Goal: Information Seeking & Learning: Learn about a topic

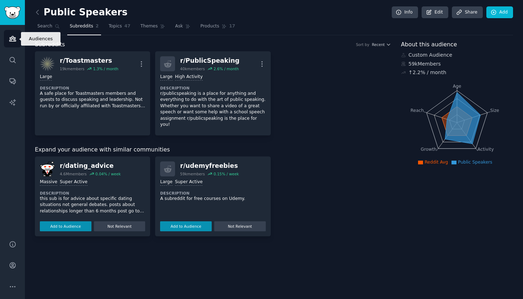
click at [14, 32] on link "Audiences" at bounding box center [12, 38] width 17 height 17
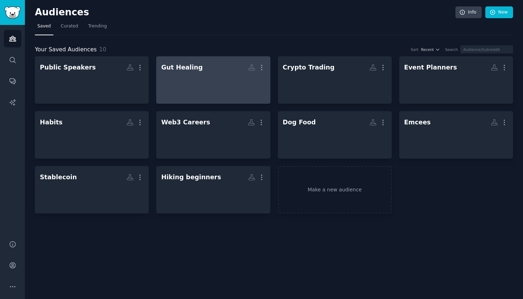
click at [234, 79] on div at bounding box center [213, 86] width 104 height 25
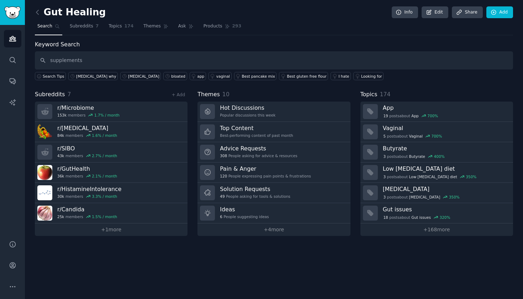
type input "supplements"
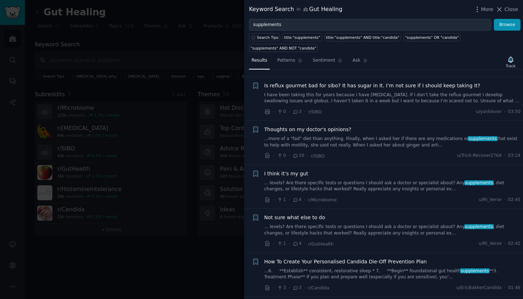
scroll to position [93, 0]
click at [393, 181] on link "... levels? Are there specific tests or questions I should ask a doctor or spec…" at bounding box center [393, 185] width 257 height 12
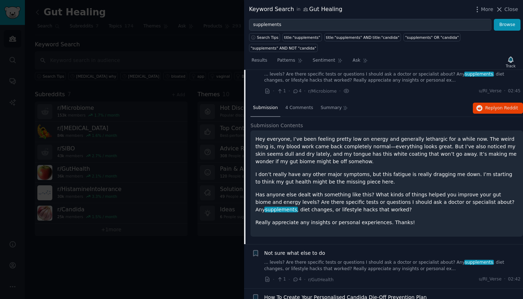
scroll to position [204, 0]
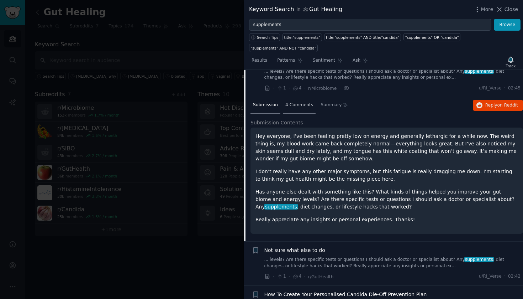
click at [307, 108] on div "4 Comments" at bounding box center [299, 105] width 33 height 17
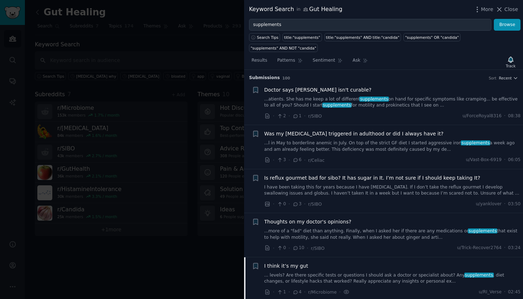
scroll to position [0, 0]
click at [511, 9] on span "Close" at bounding box center [512, 9] width 14 height 7
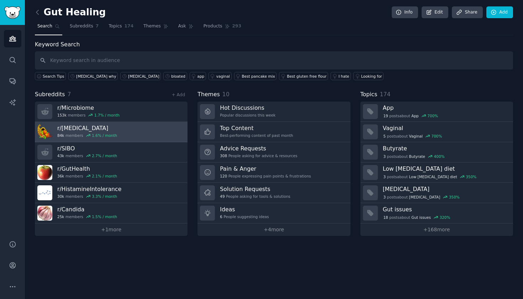
click at [111, 123] on link "r/ [MEDICAL_DATA] 84k members 1.6 % / month" at bounding box center [111, 132] width 153 height 20
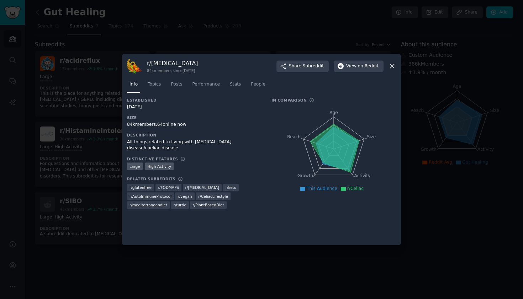
click at [389, 67] on icon at bounding box center [392, 65] width 7 height 7
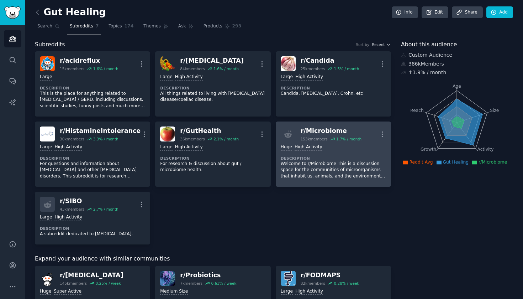
click at [316, 166] on p "Welcome to r/Microbiome This is a discussion space for the communities of micro…" at bounding box center [333, 170] width 105 height 19
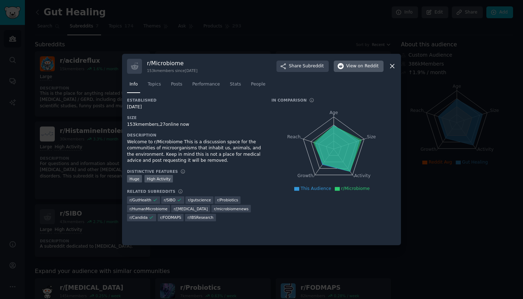
click at [362, 69] on button "View on Reddit" at bounding box center [359, 66] width 50 height 11
